Goal: Transaction & Acquisition: Purchase product/service

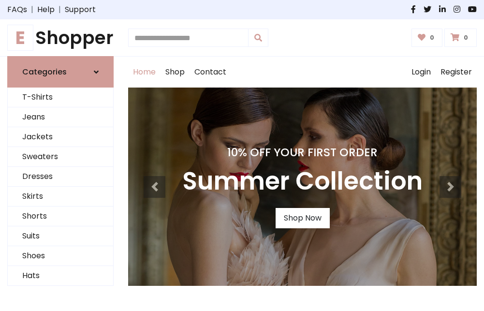
click at [242, 155] on h4 "10% Off Your First Order" at bounding box center [302, 152] width 240 height 14
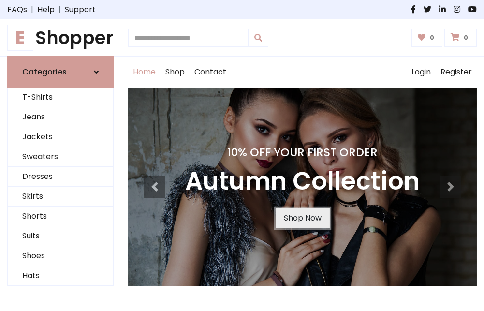
click at [302, 218] on link "Shop Now" at bounding box center [302, 218] width 54 height 20
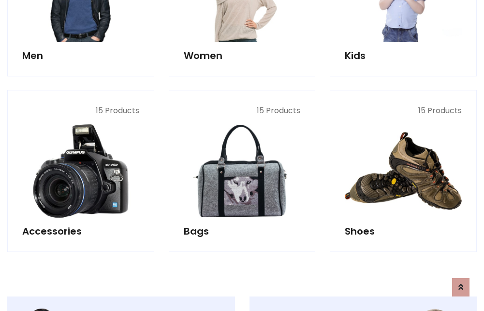
scroll to position [964, 0]
